Goal: Transaction & Acquisition: Purchase product/service

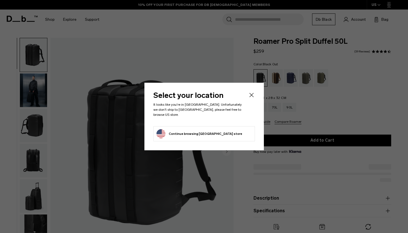
click at [250, 97] on icon "Close" at bounding box center [251, 95] width 4 height 4
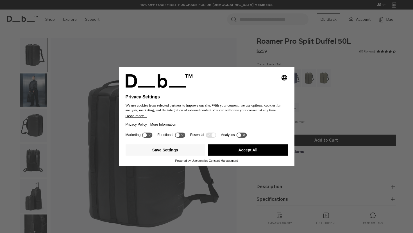
click at [150, 138] on icon at bounding box center [147, 134] width 10 height 5
click at [149, 137] on icon at bounding box center [150, 135] width 4 height 4
click at [157, 152] on button "Save Settings" at bounding box center [164, 150] width 79 height 11
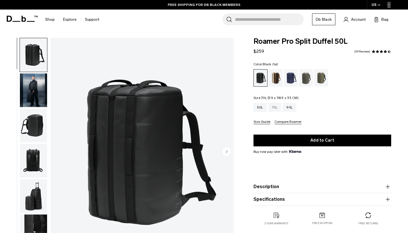
click at [276, 106] on div "70L" at bounding box center [275, 107] width 13 height 9
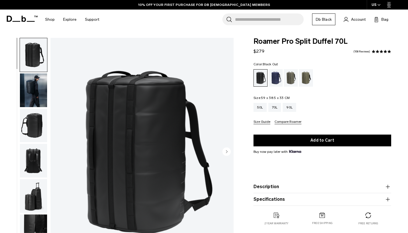
click at [279, 83] on div "Blue Hour" at bounding box center [276, 77] width 14 height 17
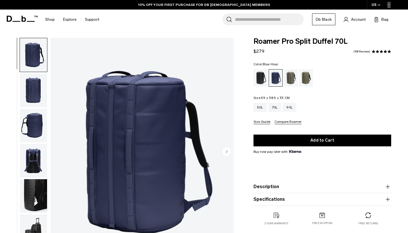
click at [36, 89] on img "button" at bounding box center [33, 91] width 27 height 34
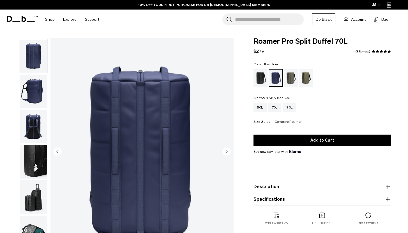
scroll to position [35, 0]
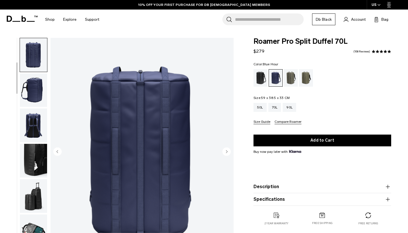
click at [33, 108] on ul at bounding box center [34, 152] width 28 height 229
click at [36, 122] on img "button" at bounding box center [33, 126] width 27 height 34
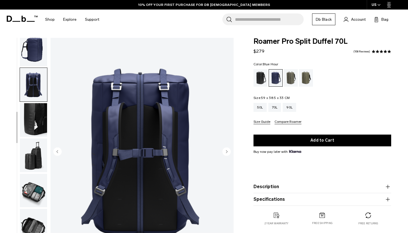
scroll to position [88, 0]
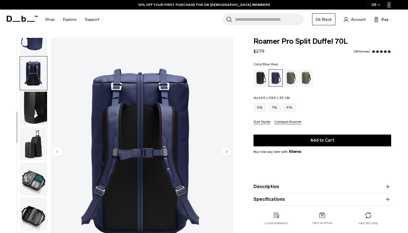
click at [31, 45] on img "button" at bounding box center [33, 38] width 27 height 34
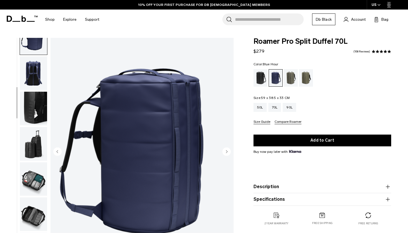
scroll to position [71, 0]
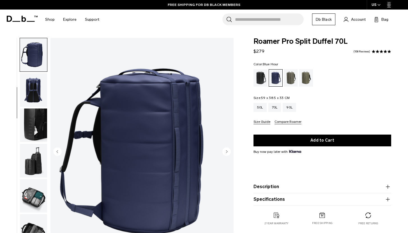
click at [39, 134] on img "button" at bounding box center [33, 126] width 27 height 34
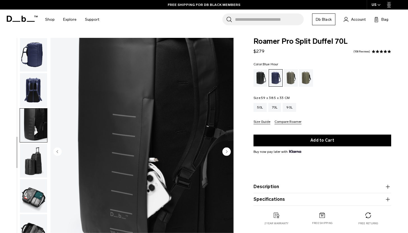
scroll to position [88, 0]
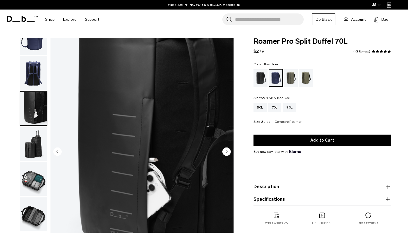
click at [37, 152] on img "button" at bounding box center [33, 144] width 27 height 34
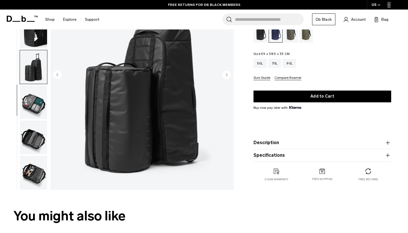
scroll to position [85, 0]
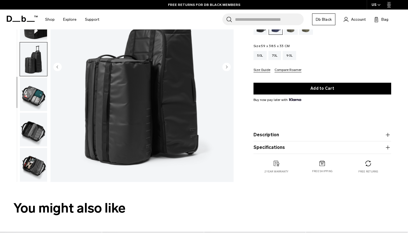
click at [24, 106] on img "button" at bounding box center [33, 95] width 27 height 34
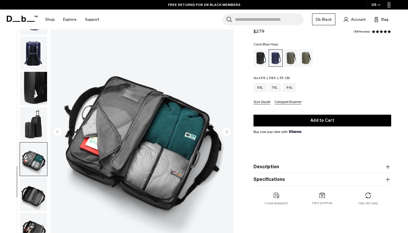
scroll to position [0, 0]
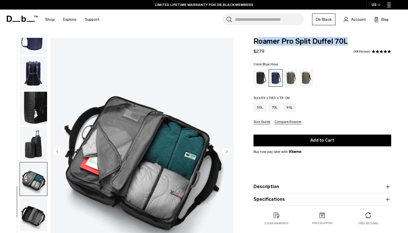
drag, startPoint x: 345, startPoint y: 42, endPoint x: 258, endPoint y: 38, distance: 86.8
click at [258, 38] on span "Roamer Pro Split Duffel 70L" at bounding box center [323, 41] width 138 height 7
copy span "Roamer Pro Split Duffel 70L"
click at [42, 105] on img "button" at bounding box center [33, 109] width 27 height 34
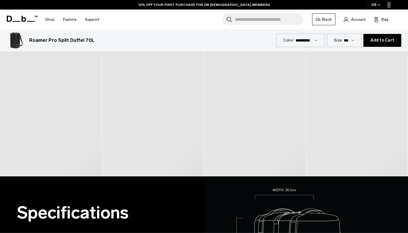
scroll to position [311, 0]
